Goal: Browse casually: Explore the website without a specific task or goal

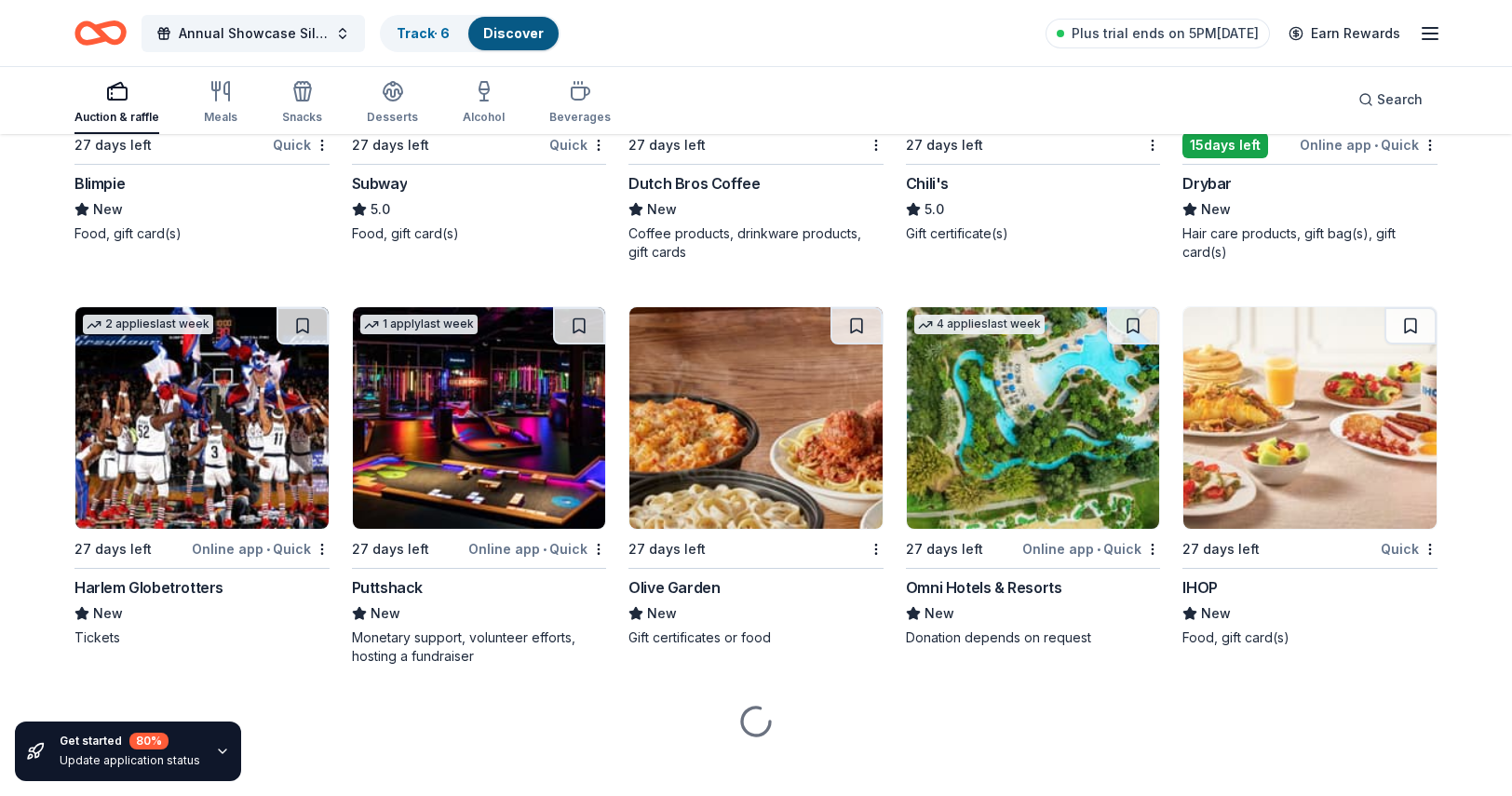
scroll to position [11651, 0]
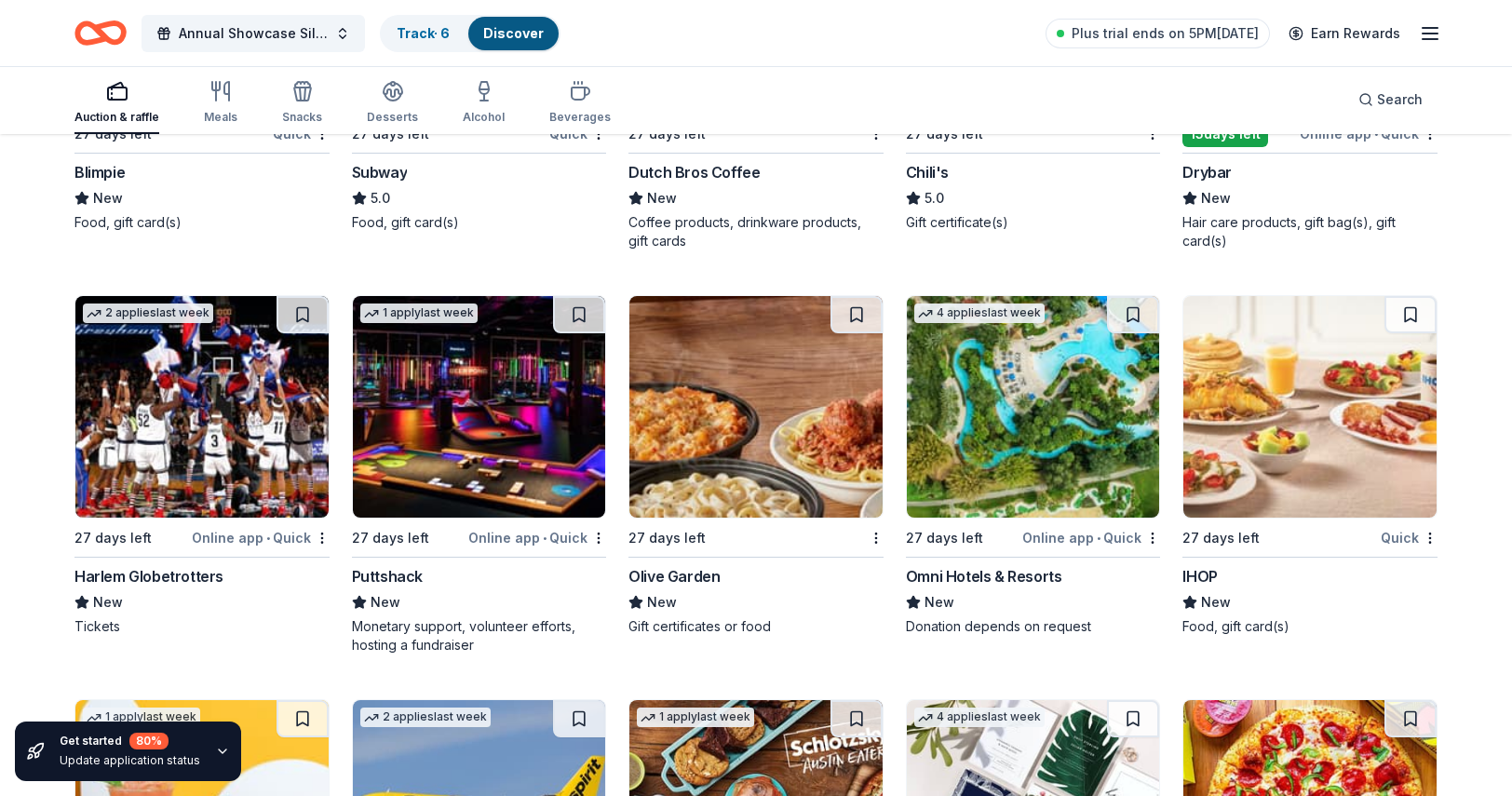
click at [220, 384] on img at bounding box center [202, 407] width 253 height 222
click at [200, 436] on img at bounding box center [202, 407] width 253 height 222
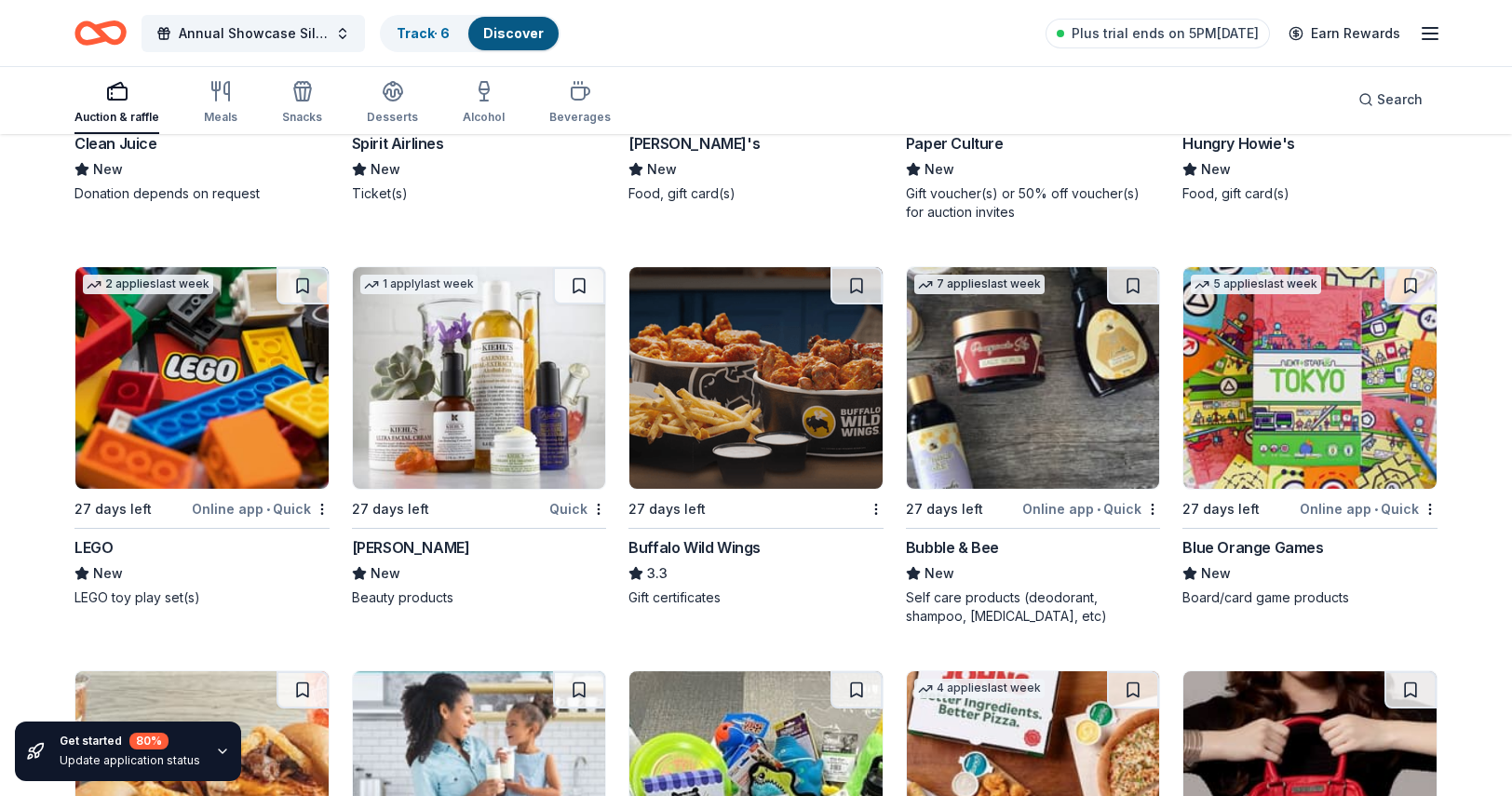
scroll to position [12527, 0]
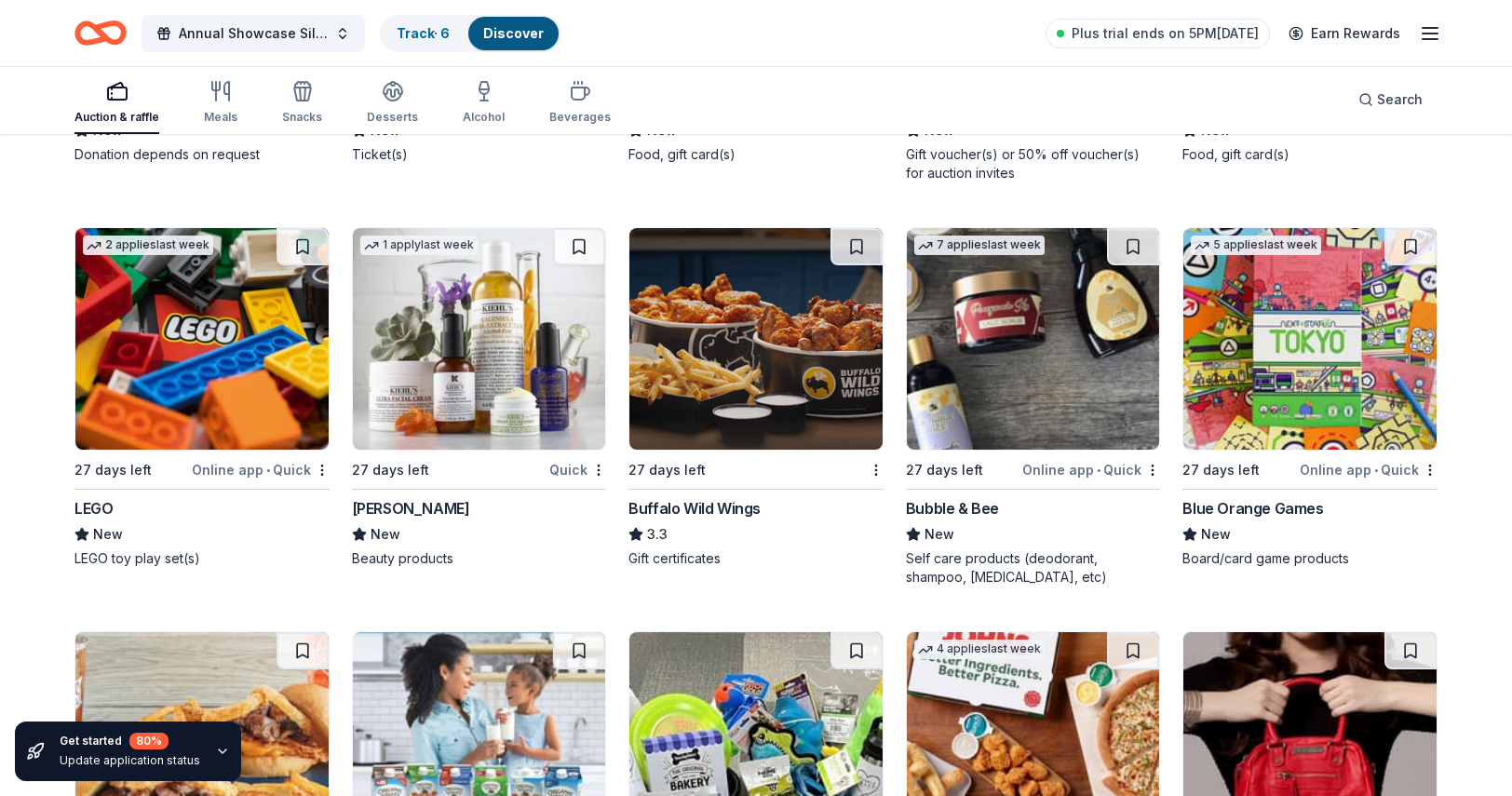
click at [439, 395] on img at bounding box center [480, 339] width 253 height 222
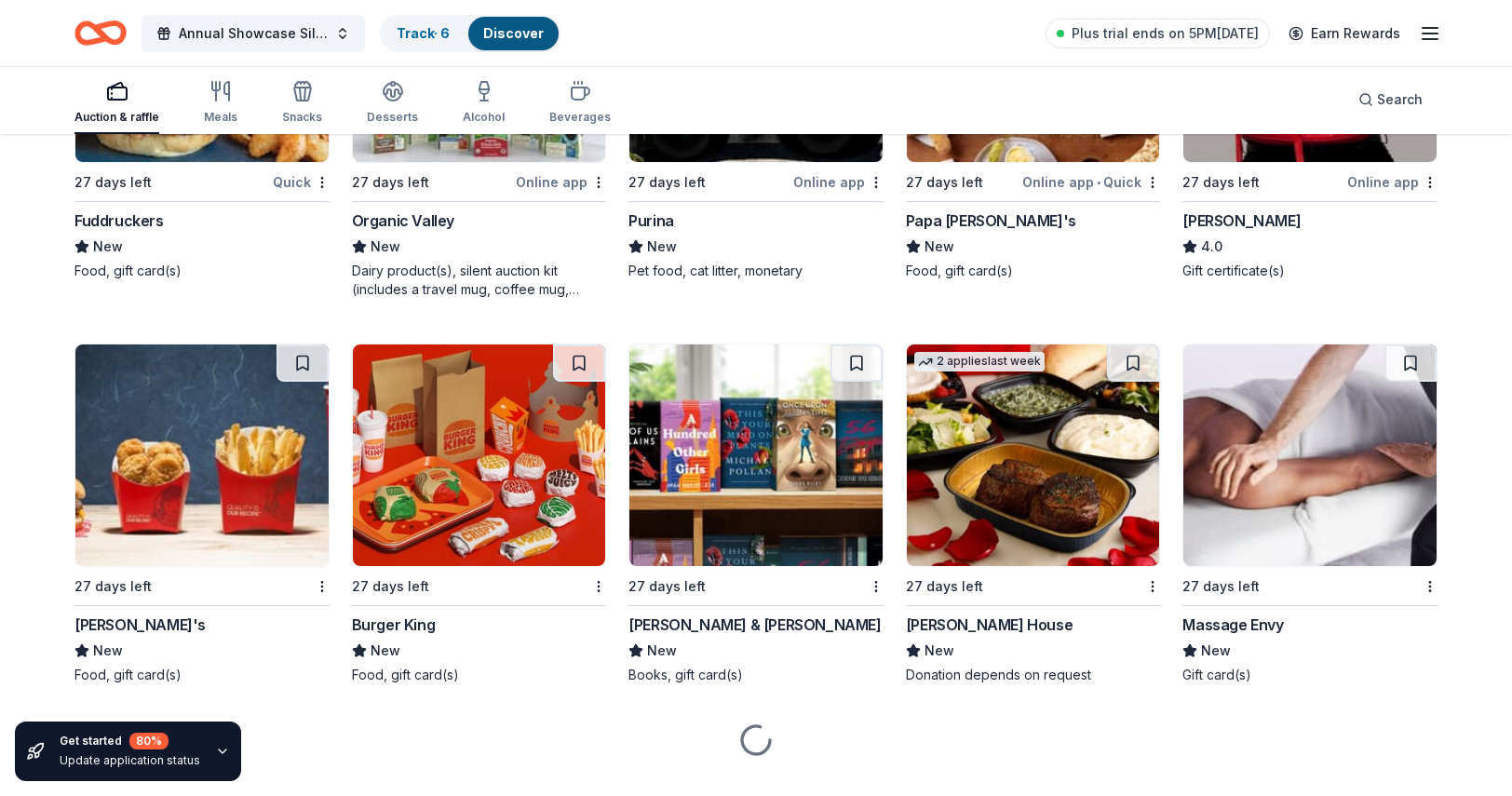
scroll to position [13247, 0]
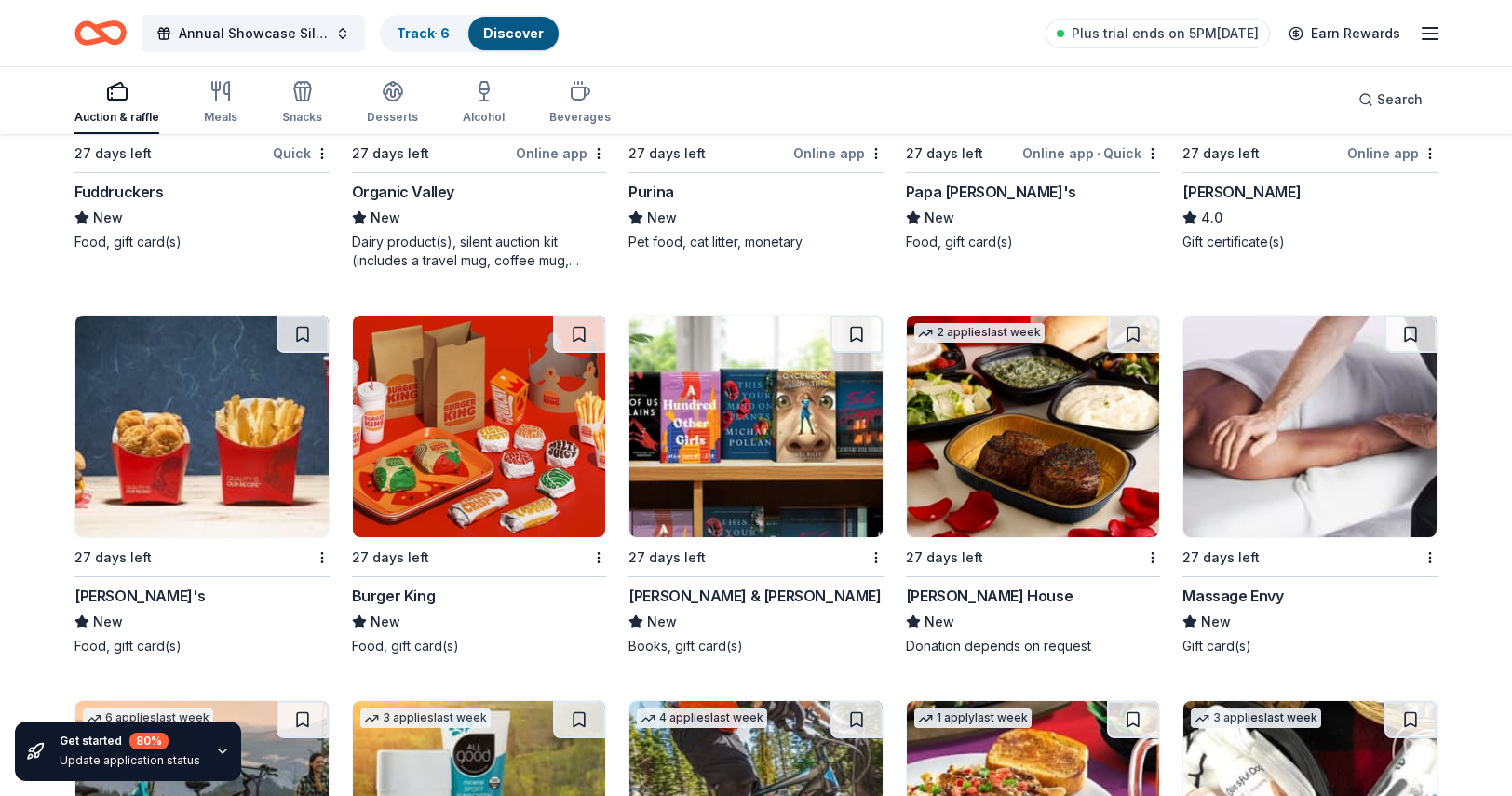
click at [1018, 417] on img at bounding box center [1034, 426] width 253 height 222
click at [1284, 407] on img at bounding box center [1310, 426] width 253 height 222
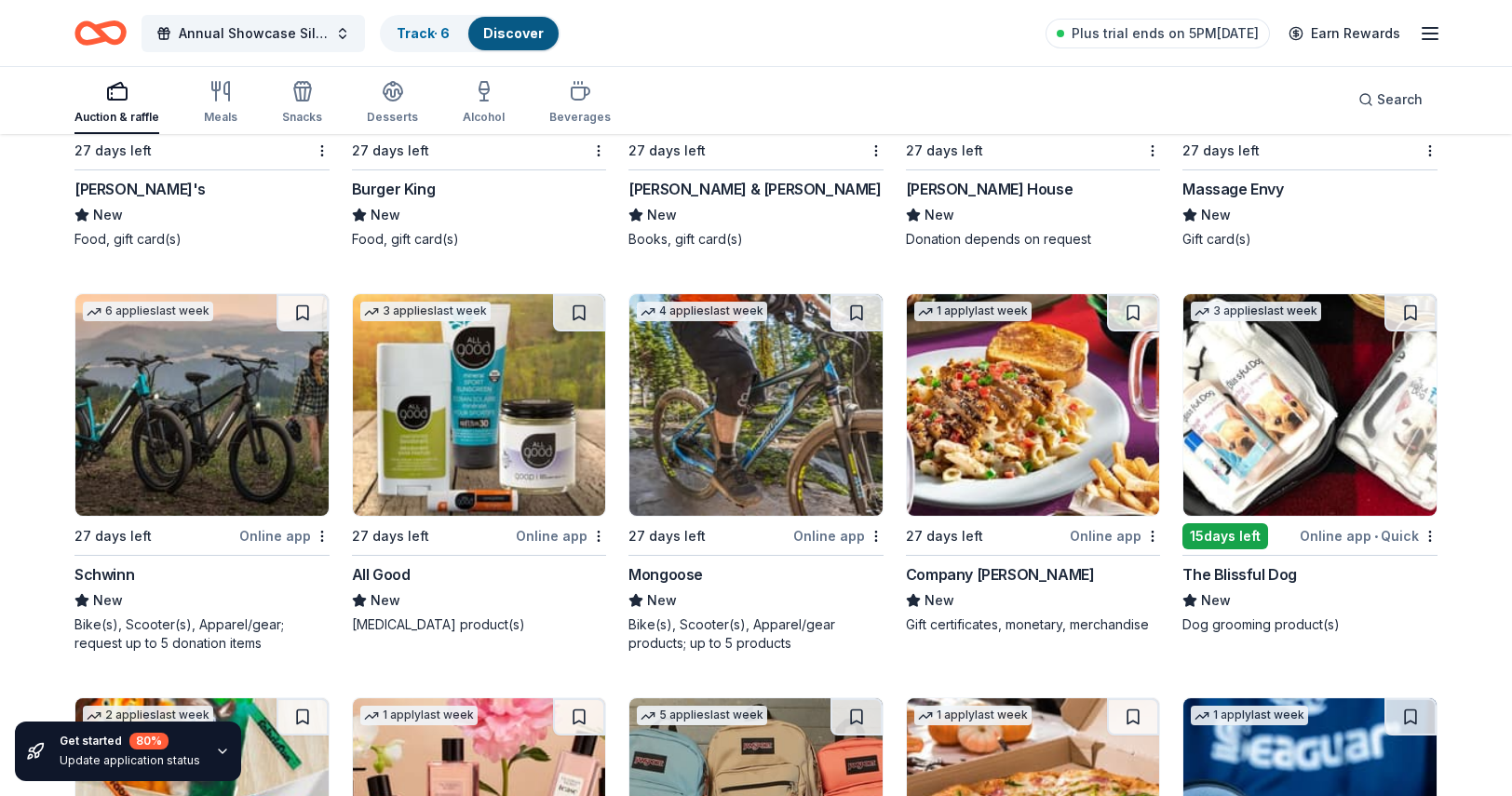
scroll to position [13690, 0]
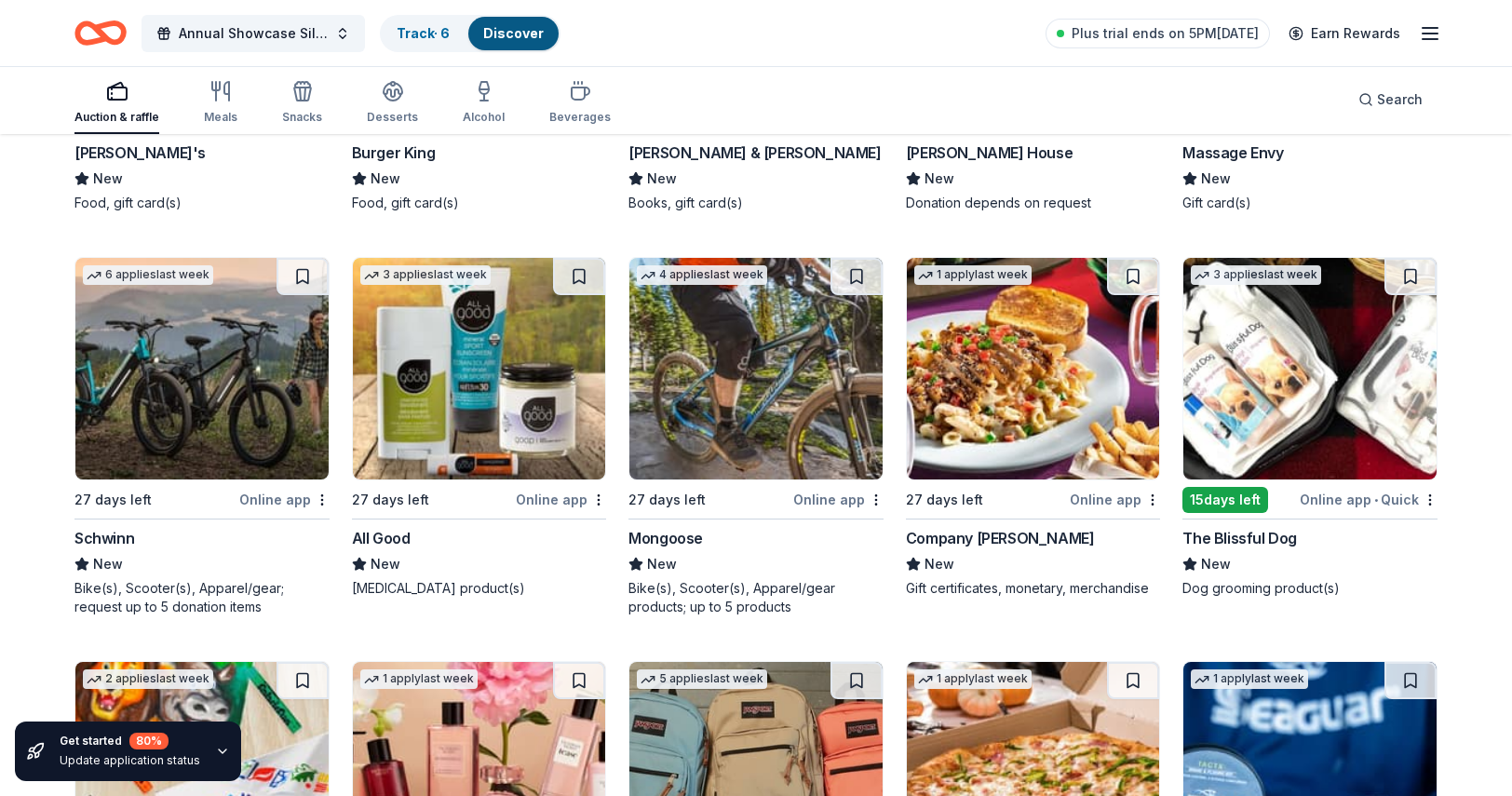
click at [189, 393] on img at bounding box center [202, 369] width 253 height 222
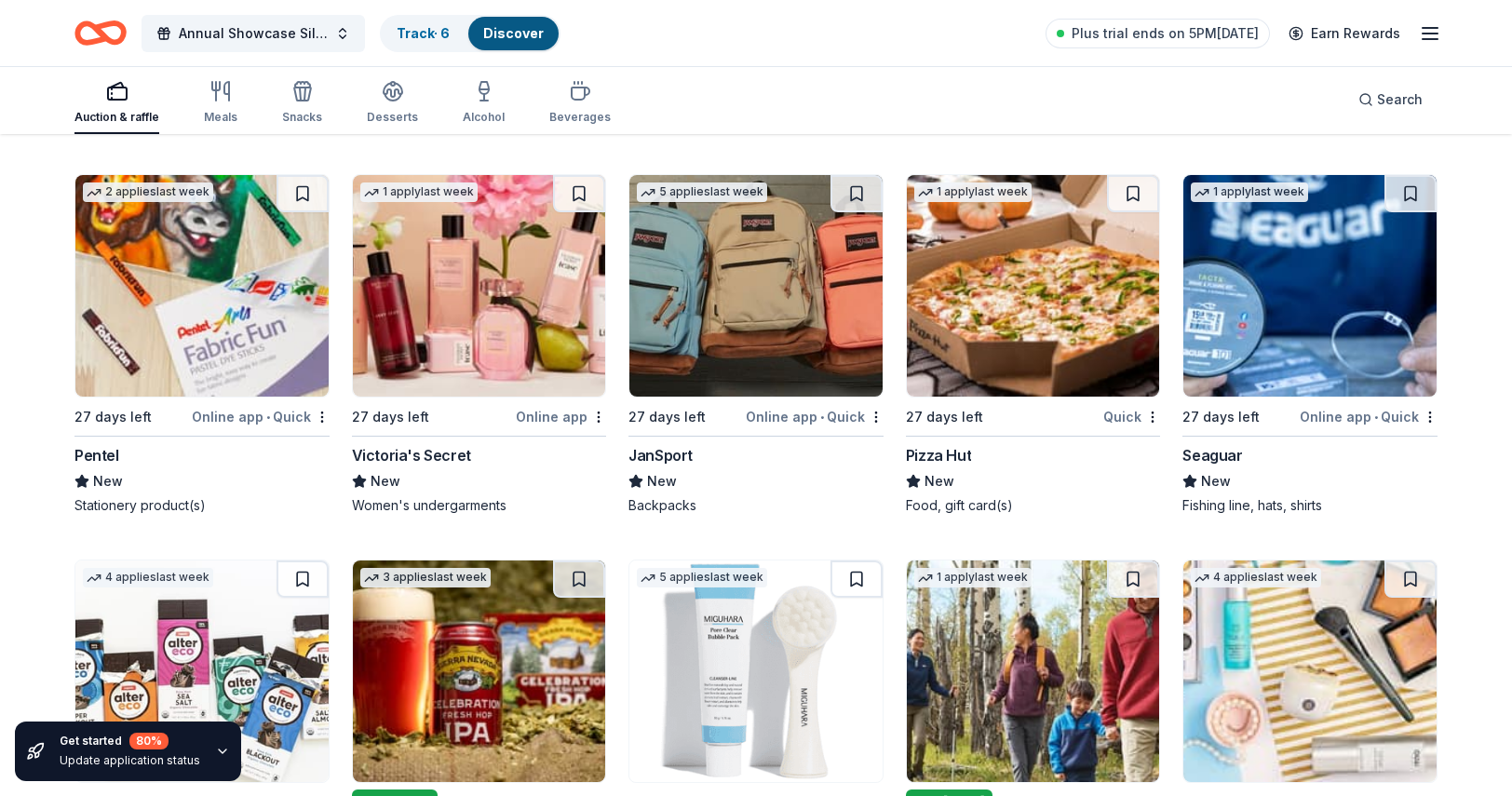
scroll to position [14182, 0]
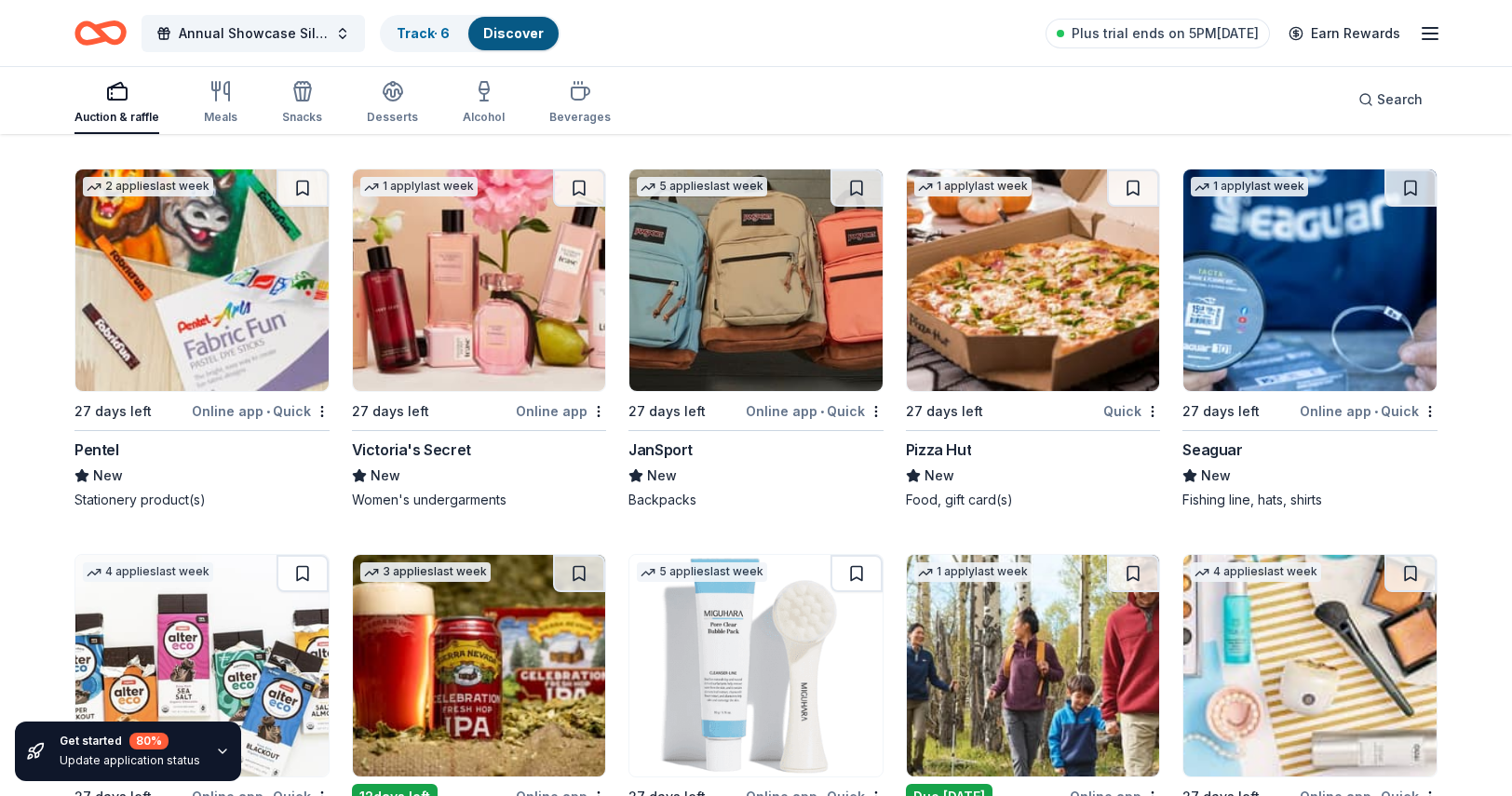
click at [471, 352] on img at bounding box center [480, 280] width 253 height 222
click at [786, 317] on img at bounding box center [756, 280] width 253 height 222
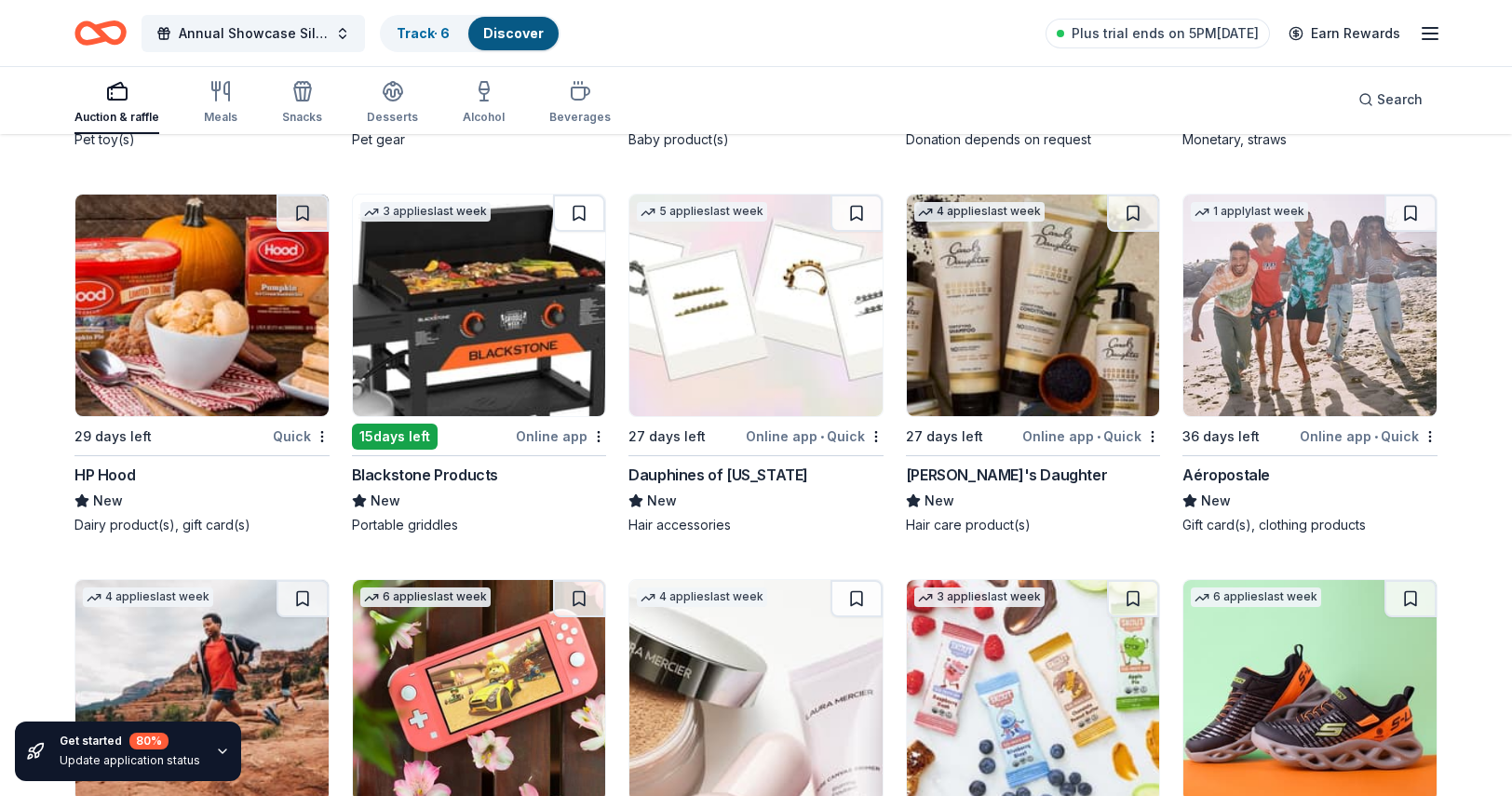
scroll to position [16506, 0]
click at [1322, 334] on img at bounding box center [1310, 307] width 253 height 222
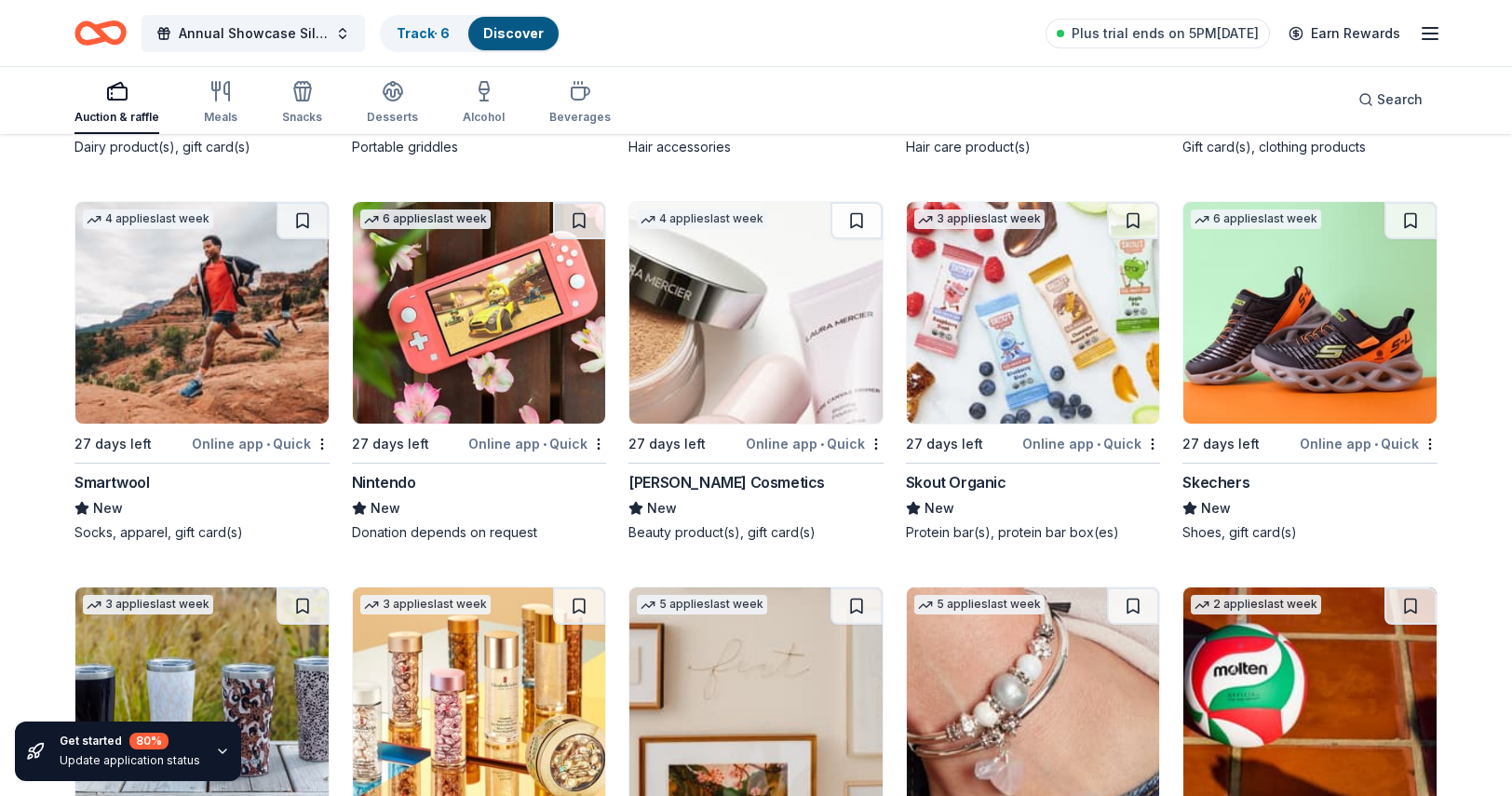
scroll to position [16888, 0]
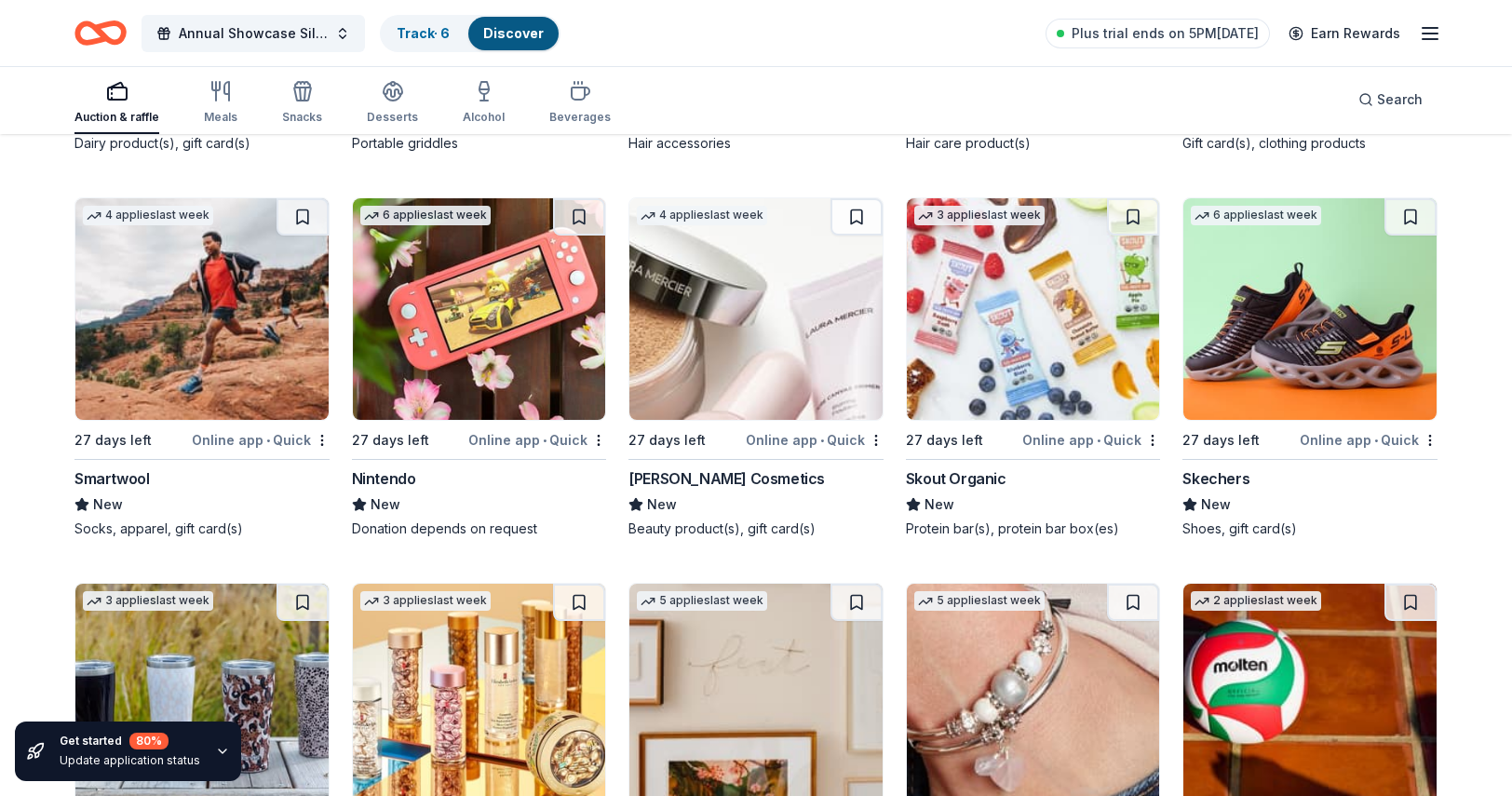
click at [443, 340] on img at bounding box center [480, 309] width 253 height 222
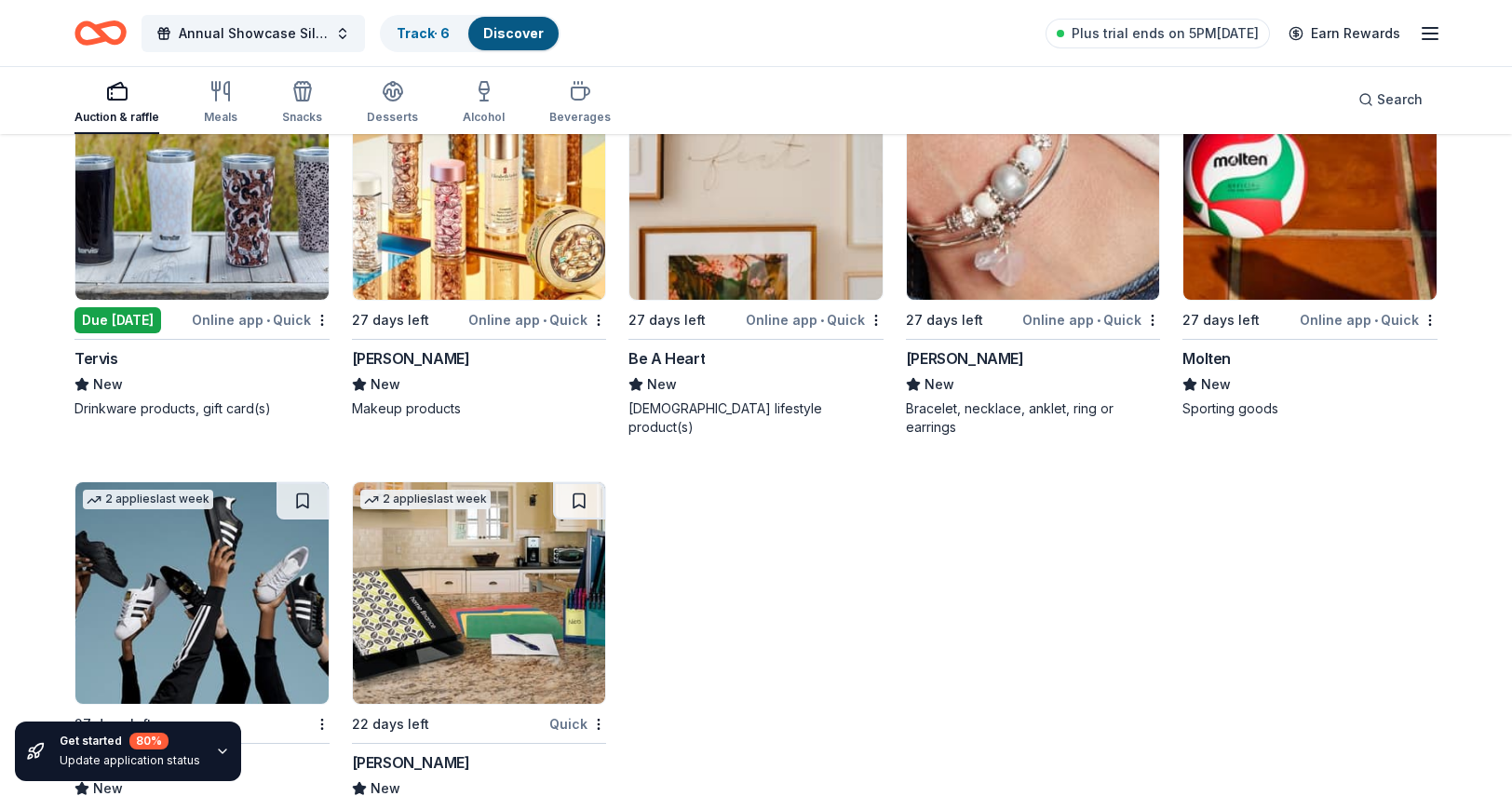
scroll to position [17447, 0]
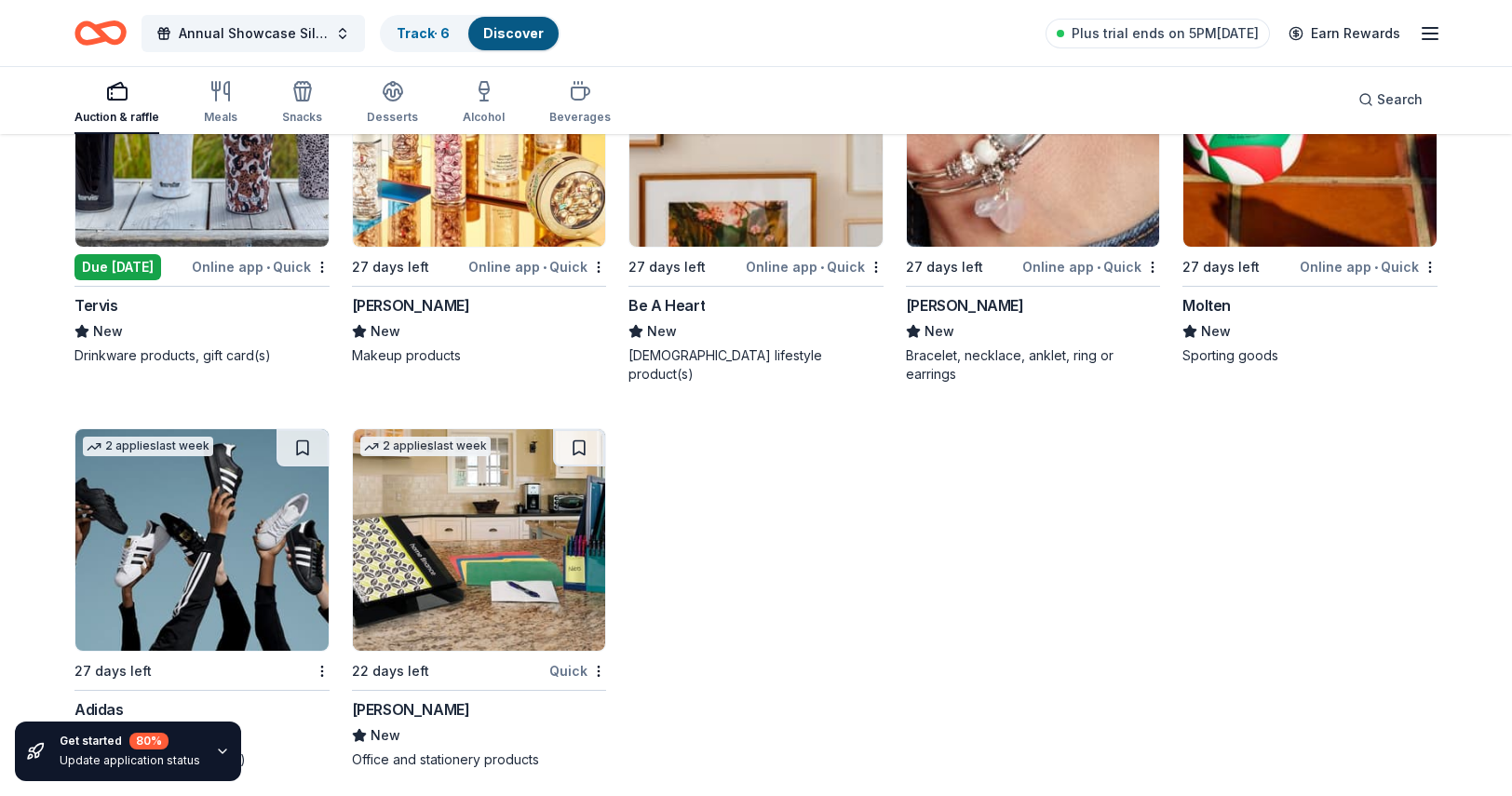
click at [328, 596] on img at bounding box center [202, 540] width 253 height 222
